Goal: Task Accomplishment & Management: Use online tool/utility

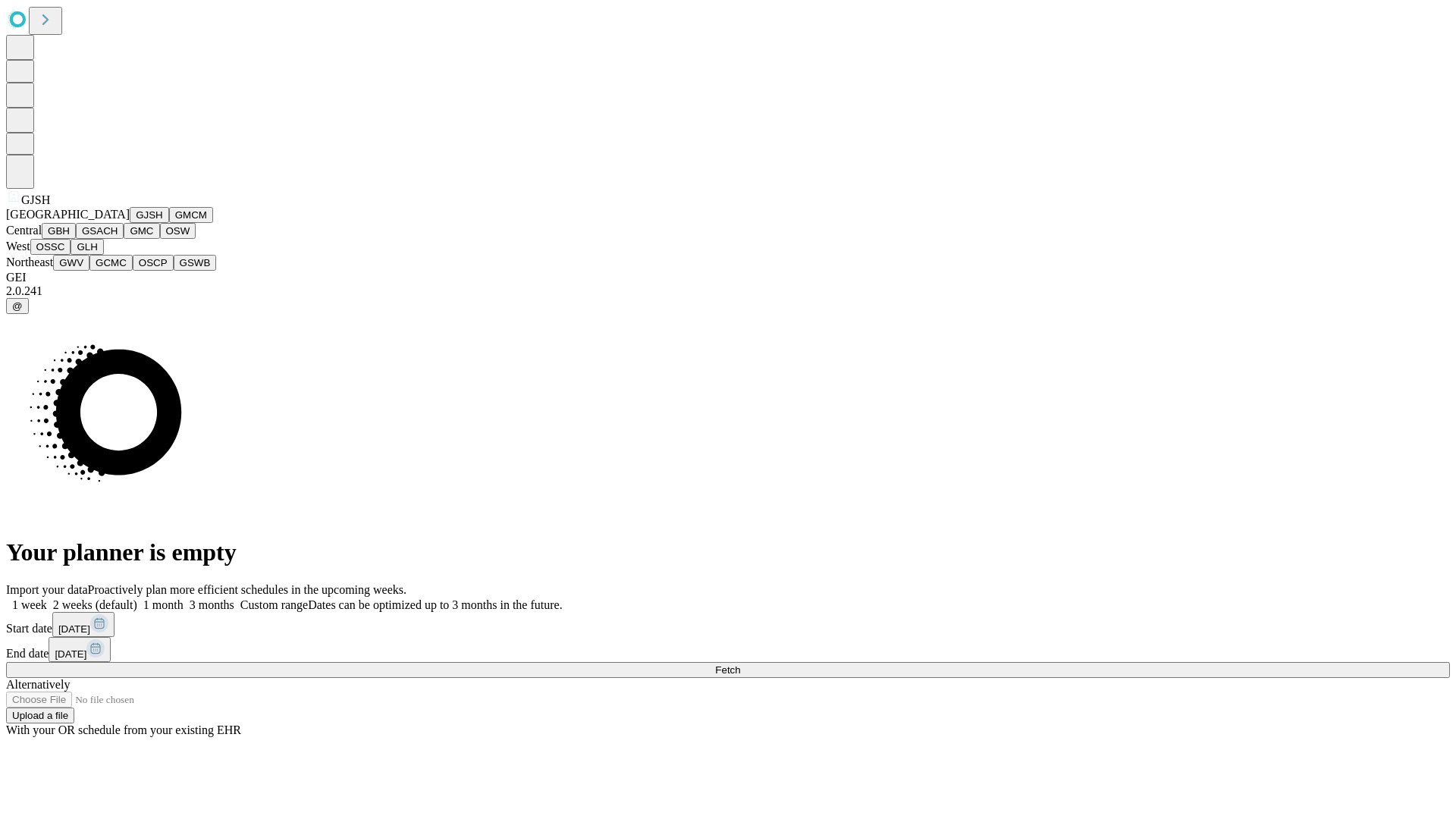
click at [130, 223] on button "GJSH" at bounding box center [150, 215] width 39 height 16
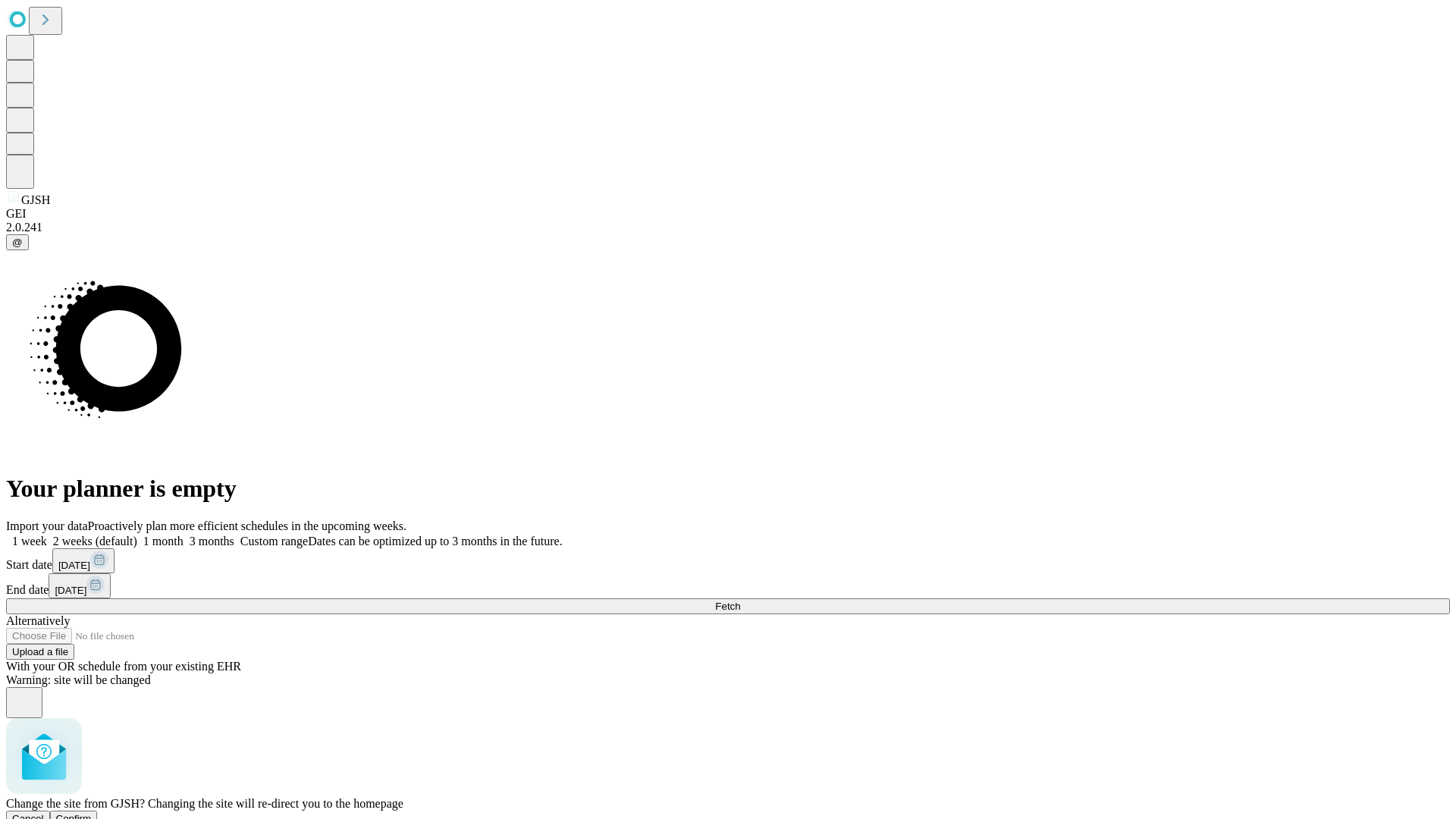
click at [92, 813] on span "Confirm" at bounding box center [74, 818] width 36 height 12
click at [184, 535] on label "1 month" at bounding box center [160, 541] width 46 height 12
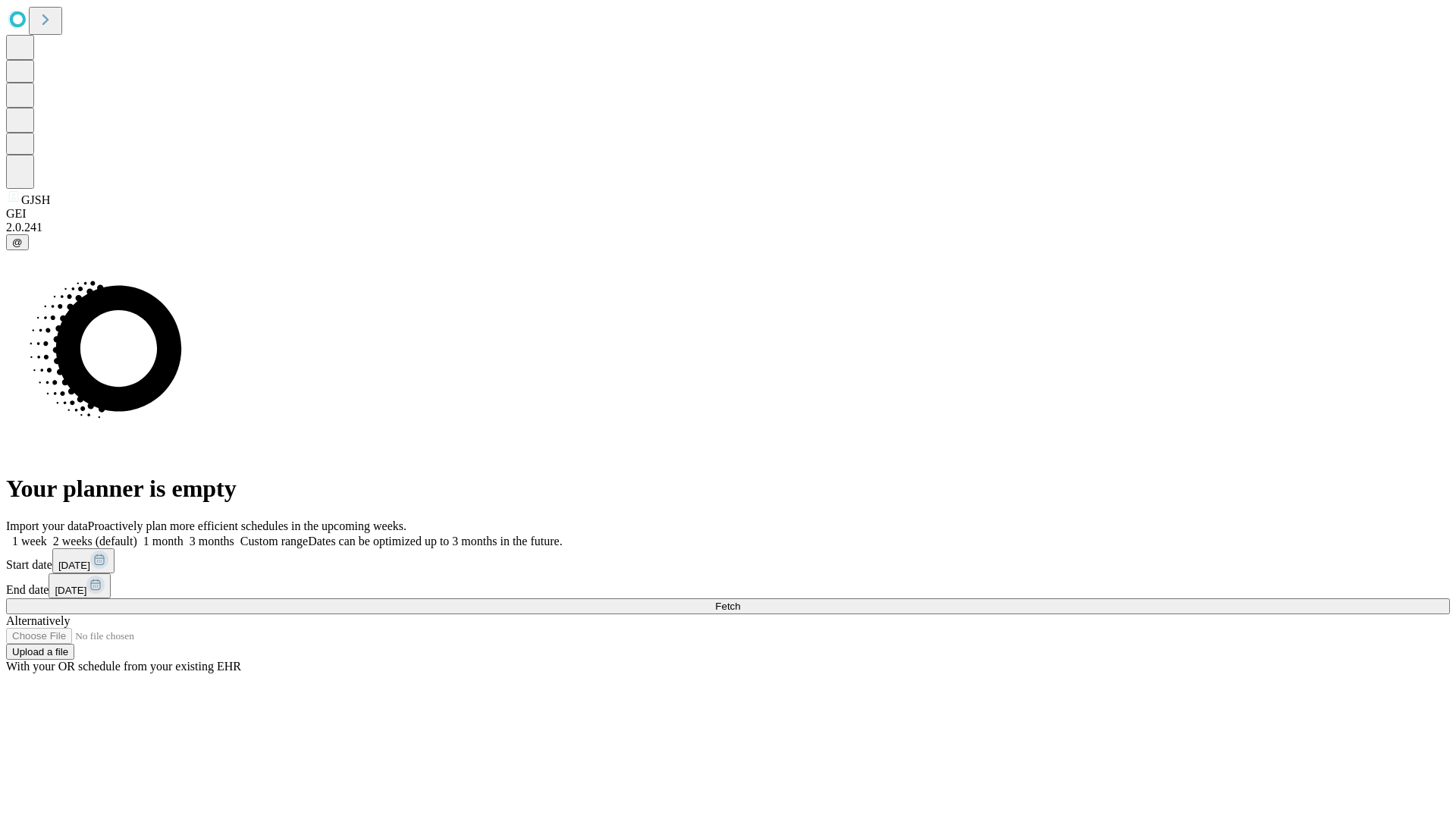
click at [740, 601] on span "Fetch" at bounding box center [728, 606] width 25 height 12
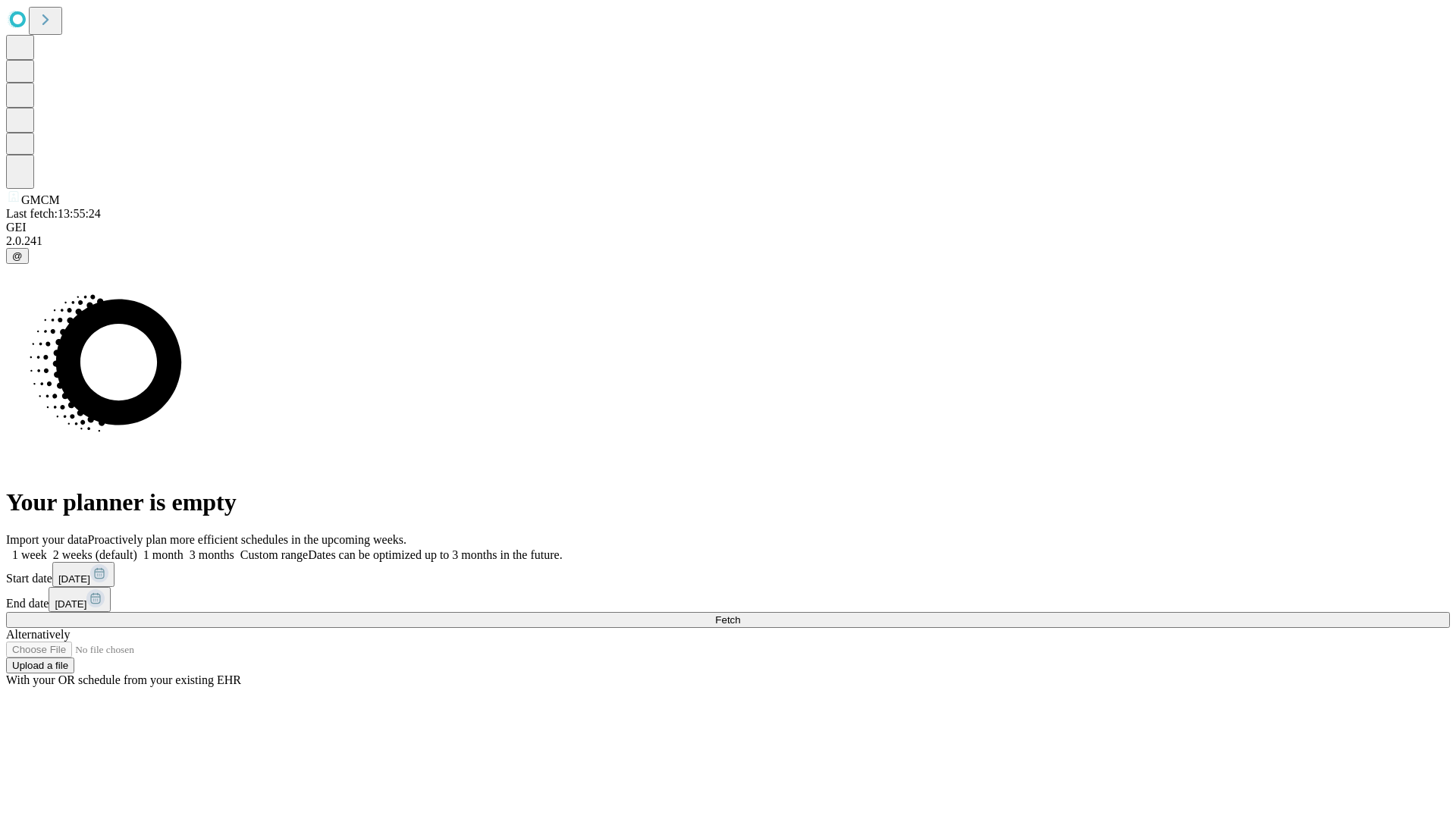
click at [184, 548] on label "1 month" at bounding box center [160, 554] width 46 height 12
click at [740, 614] on span "Fetch" at bounding box center [728, 619] width 25 height 12
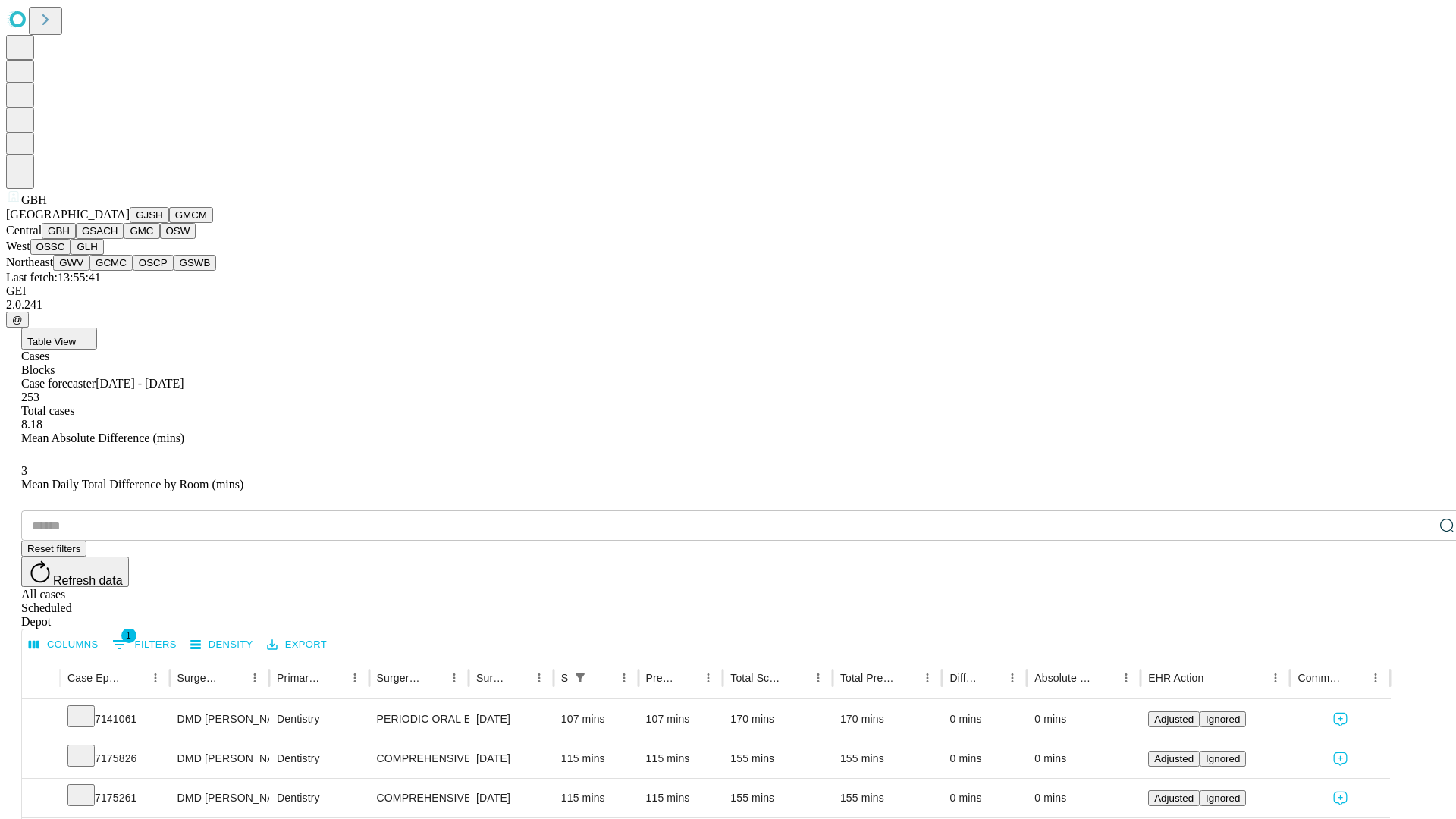
click at [118, 239] on button "GSACH" at bounding box center [100, 231] width 48 height 16
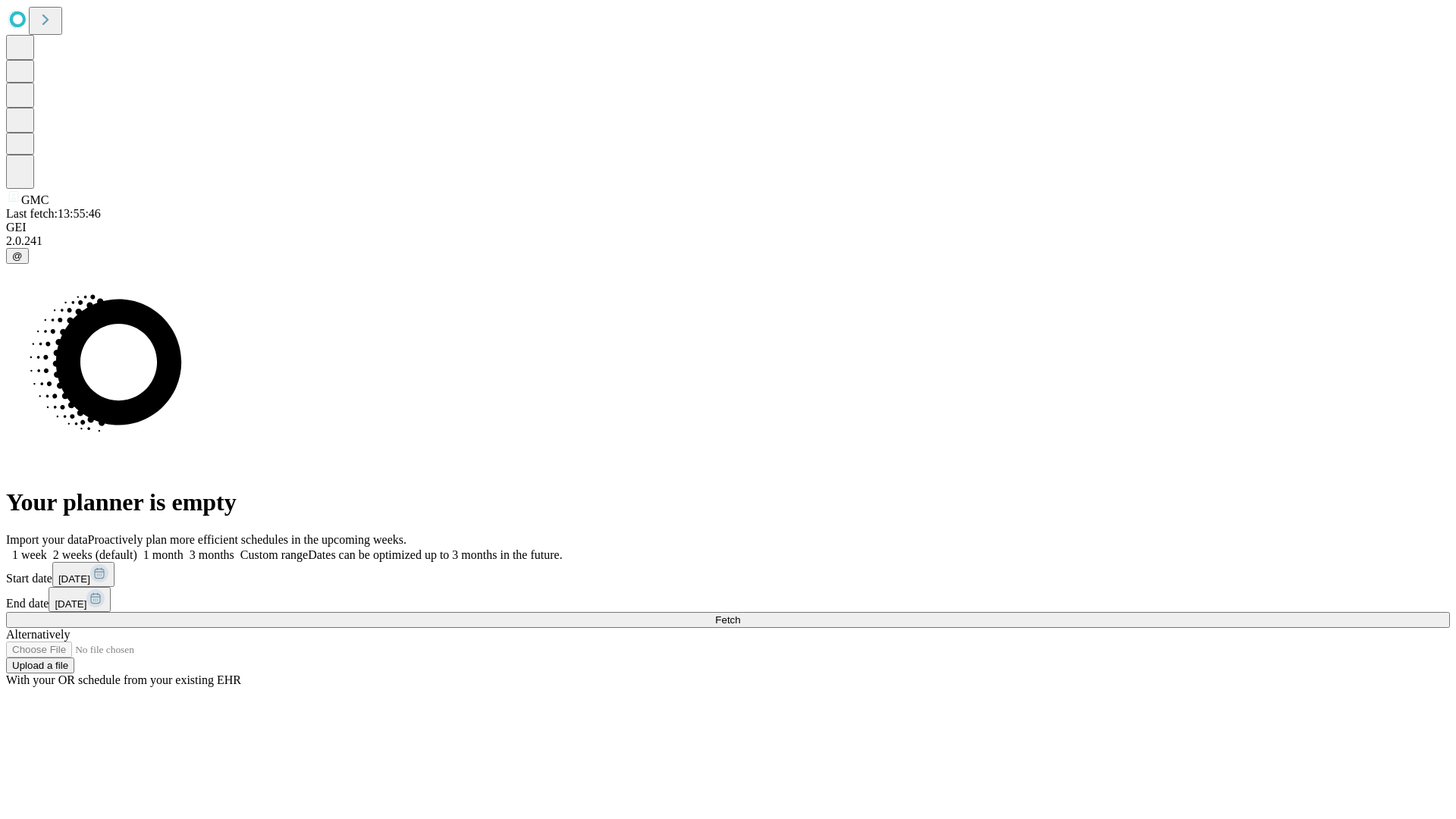
click at [184, 548] on label "1 month" at bounding box center [160, 554] width 46 height 12
click at [740, 614] on span "Fetch" at bounding box center [728, 619] width 25 height 12
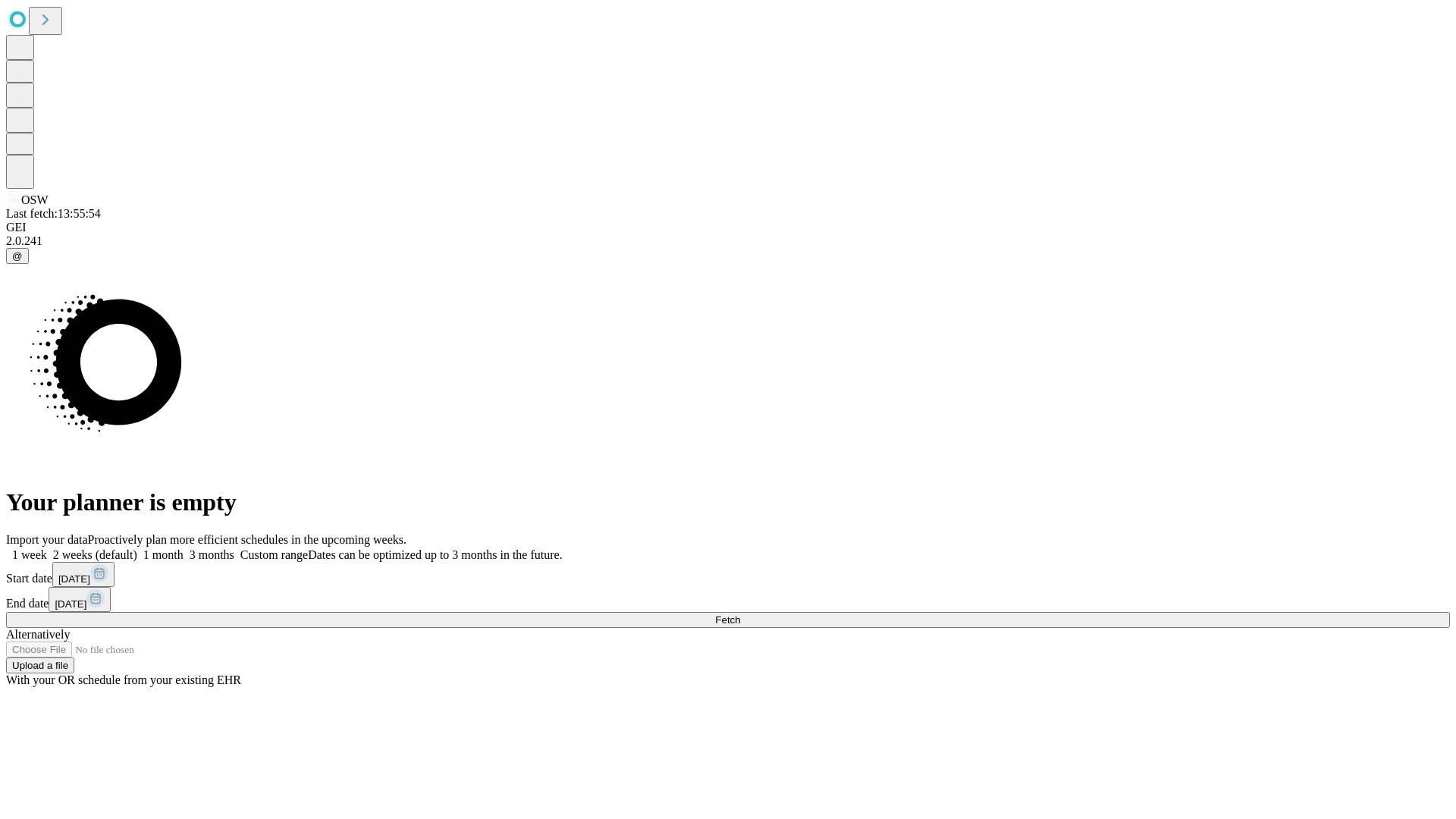
click at [184, 548] on label "1 month" at bounding box center [160, 554] width 46 height 12
click at [740, 614] on span "Fetch" at bounding box center [728, 619] width 25 height 12
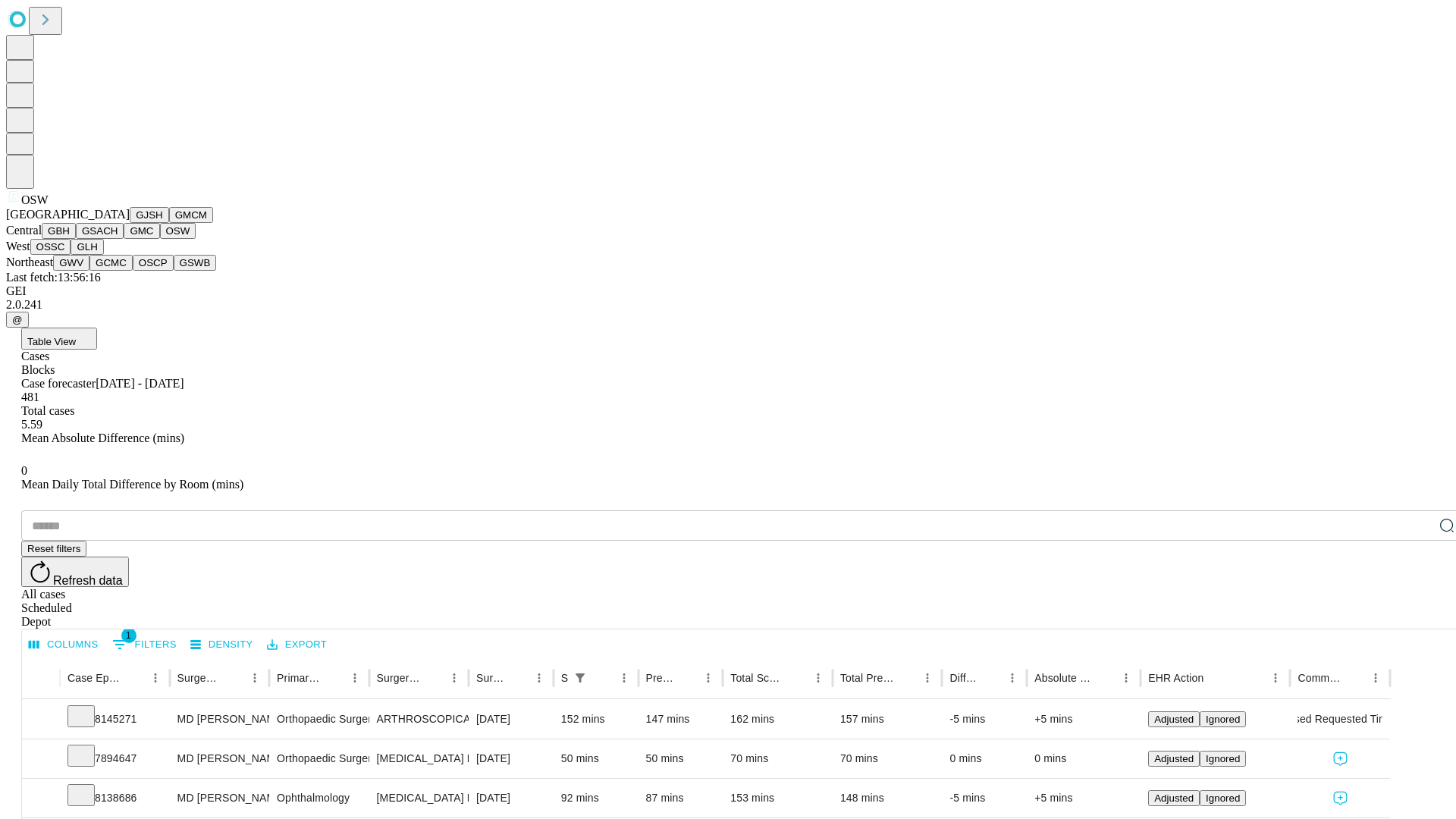
click at [71, 255] on button "OSSC" at bounding box center [51, 247] width 41 height 16
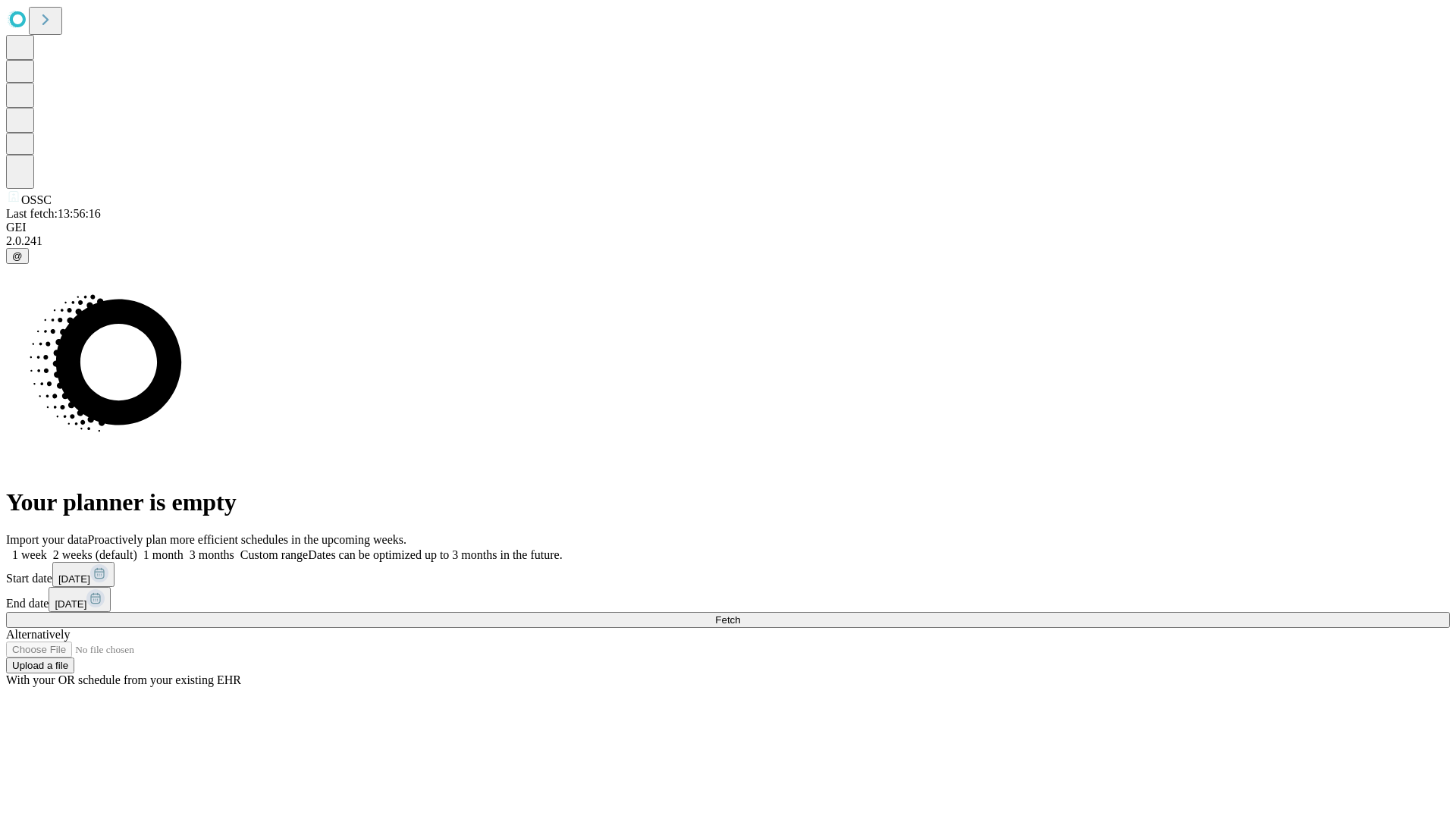
click at [184, 548] on label "1 month" at bounding box center [160, 554] width 46 height 12
click at [740, 614] on span "Fetch" at bounding box center [728, 619] width 25 height 12
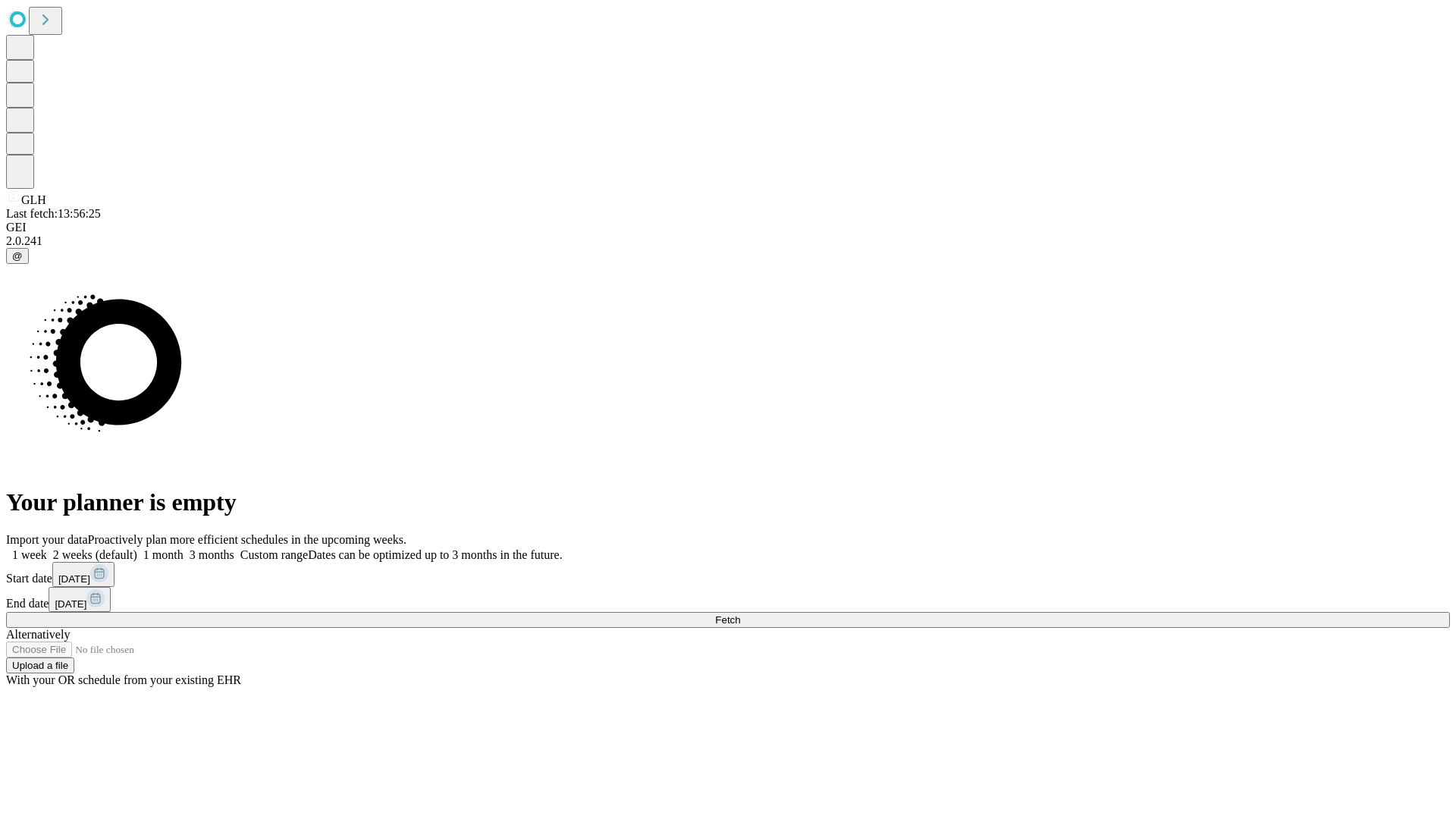
click at [740, 614] on span "Fetch" at bounding box center [728, 619] width 25 height 12
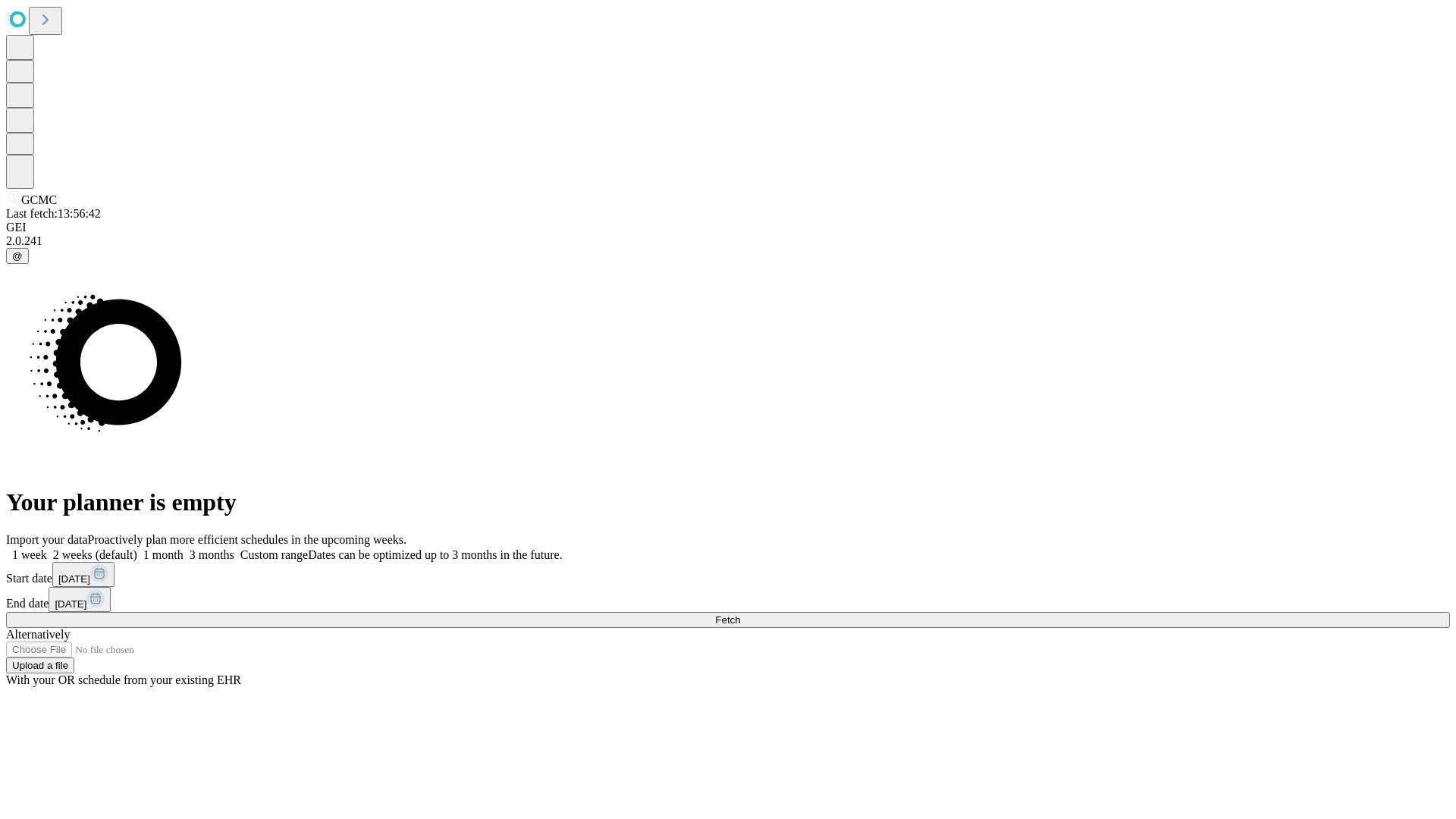
click at [740, 614] on span "Fetch" at bounding box center [728, 619] width 25 height 12
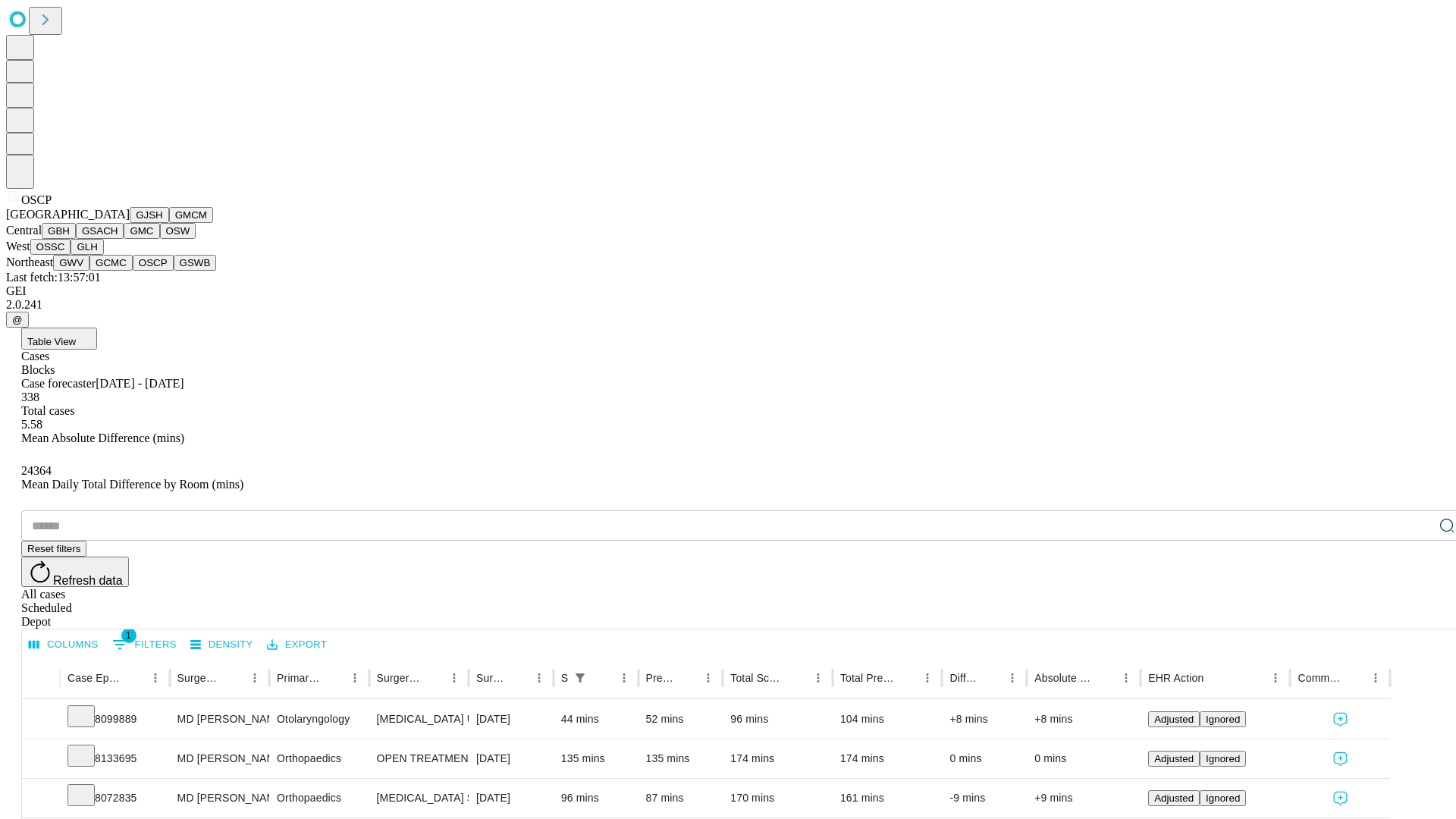
click at [174, 271] on button "GSWB" at bounding box center [195, 263] width 44 height 16
